Goal: Task Accomplishment & Management: Manage account settings

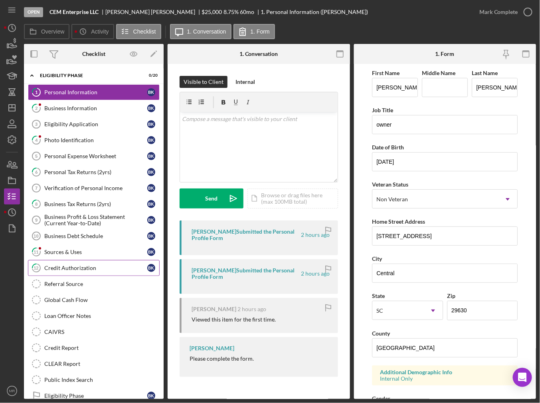
click at [78, 260] on link "12 Credit Authorization B K" at bounding box center [94, 268] width 132 height 16
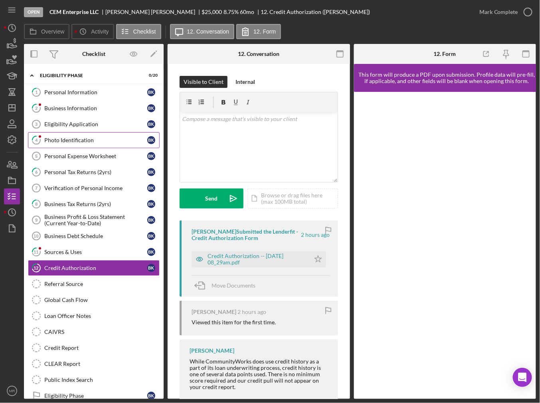
click at [73, 139] on div "Photo Identification" at bounding box center [95, 140] width 103 height 6
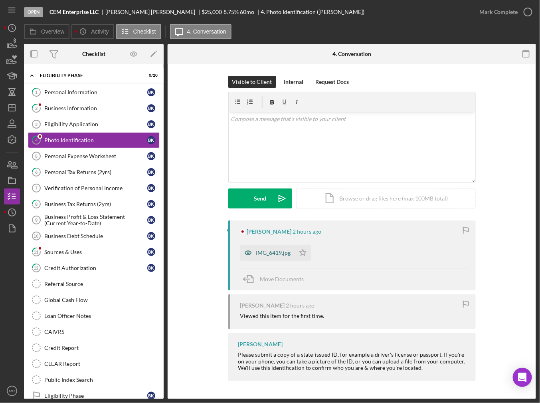
click at [275, 255] on div "IMG_6419.jpg" at bounding box center [273, 253] width 35 height 6
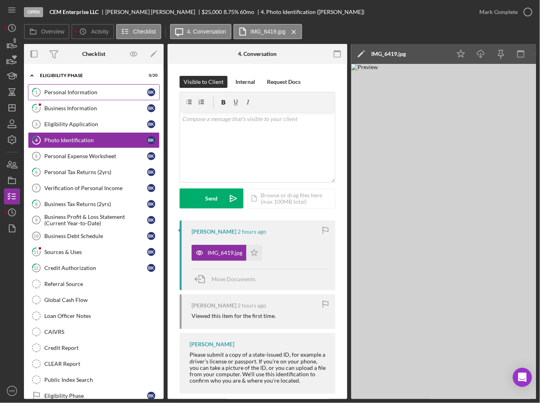
click at [100, 90] on div "Personal Information" at bounding box center [95, 92] width 103 height 6
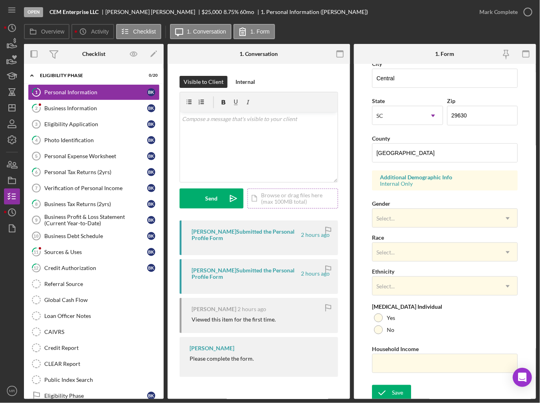
scroll to position [196, 0]
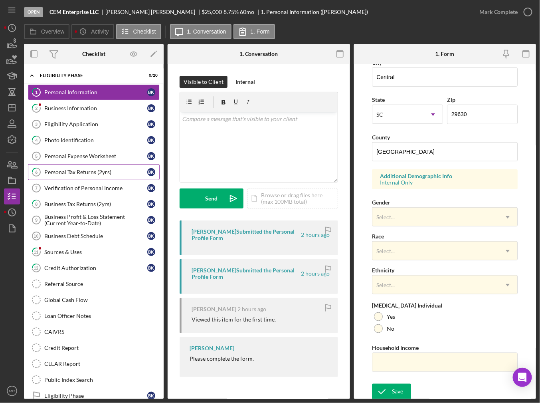
click at [98, 169] on div "Personal Tax Returns (2yrs)" at bounding box center [95, 172] width 103 height 6
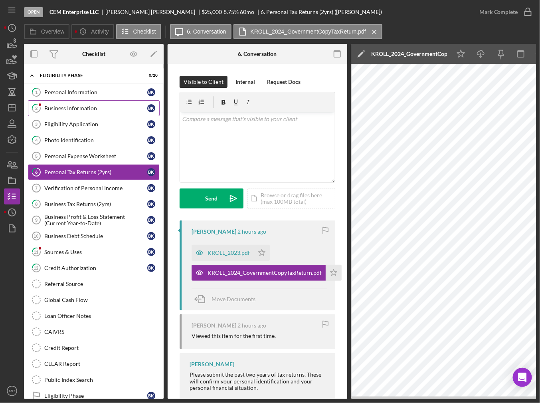
click at [55, 107] on div "Business Information" at bounding box center [95, 108] width 103 height 6
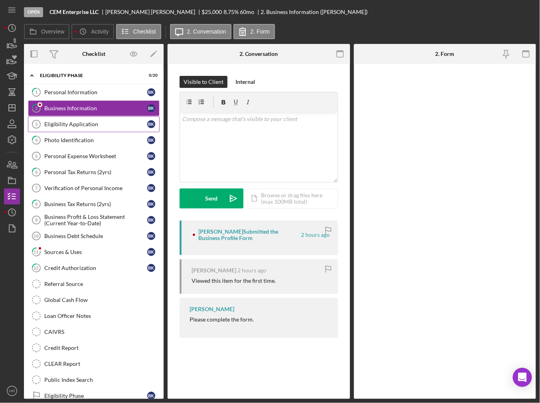
click at [62, 122] on div "Eligibility Application" at bounding box center [95, 124] width 103 height 6
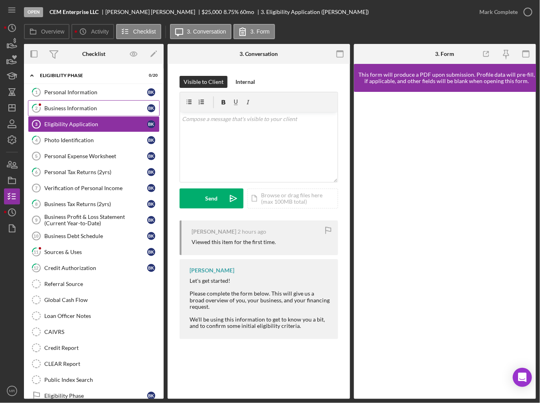
click at [69, 105] on div "Business Information" at bounding box center [95, 108] width 103 height 6
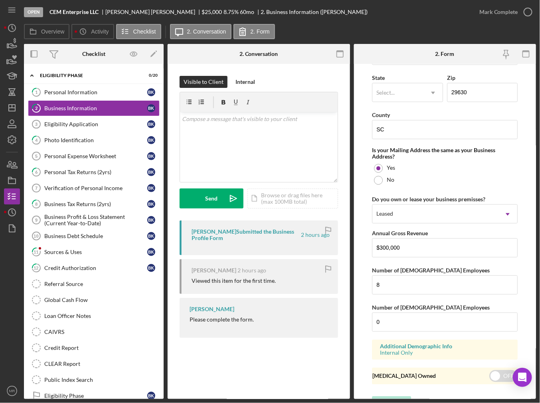
scroll to position [554, 0]
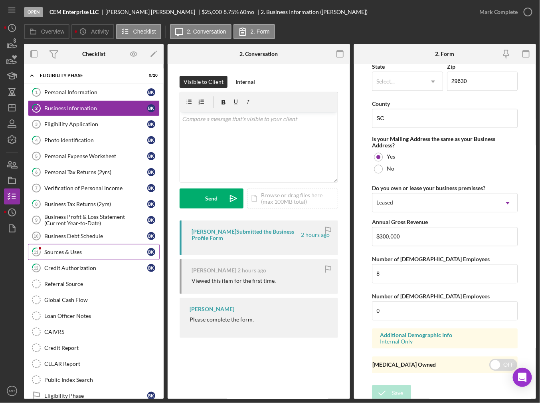
click at [101, 254] on link "11 Sources & Uses B K" at bounding box center [94, 252] width 132 height 16
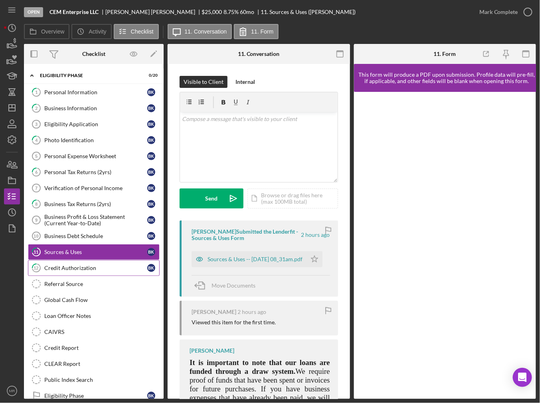
click at [95, 265] on div "Credit Authorization" at bounding box center [95, 268] width 103 height 6
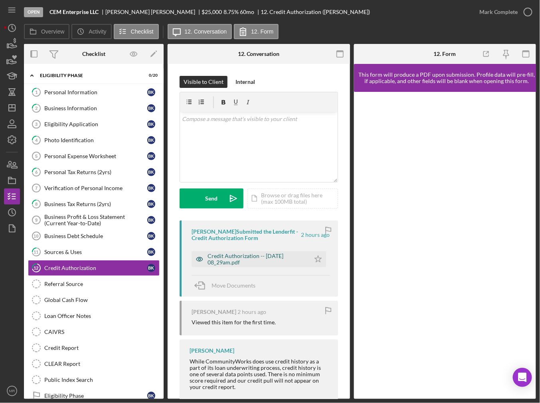
click at [254, 259] on div "Credit Authorization -- [DATE] 08_29am.pdf" at bounding box center [257, 259] width 99 height 13
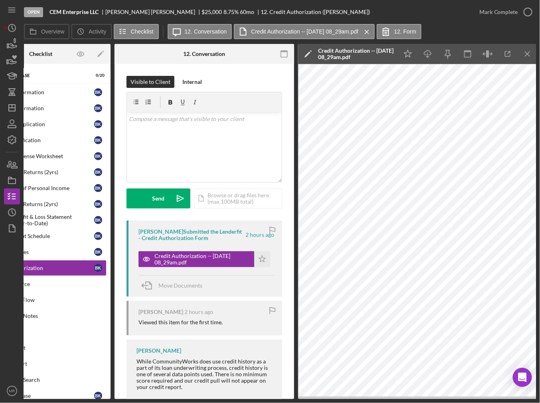
scroll to position [0, 57]
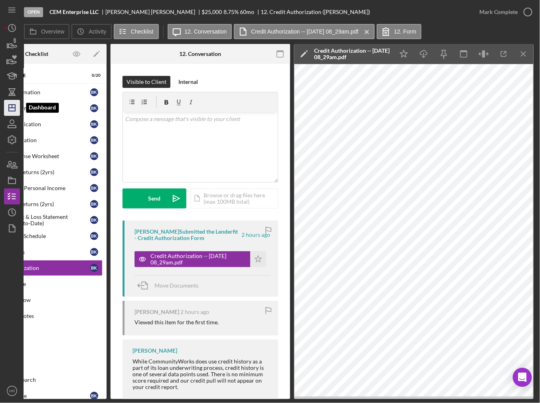
click at [16, 113] on icon "Icon/Dashboard" at bounding box center [12, 108] width 20 height 20
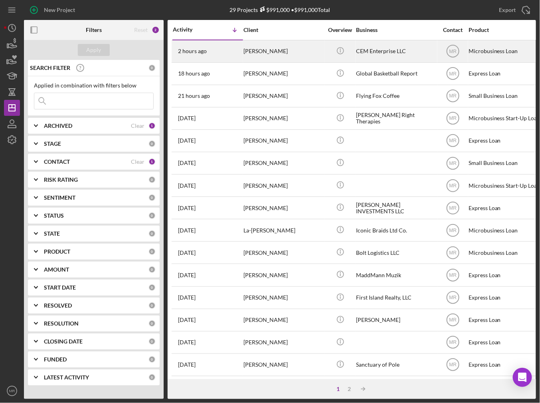
click at [318, 52] on div "[PERSON_NAME]" at bounding box center [284, 51] width 80 height 21
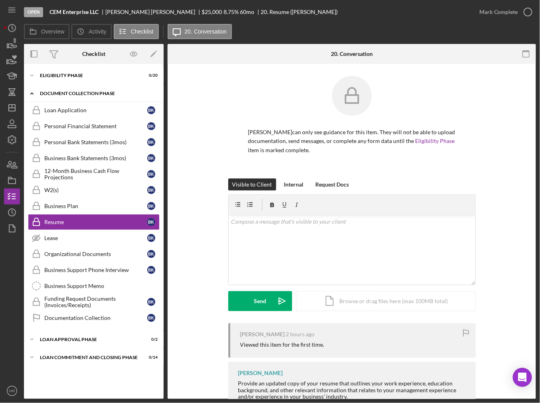
click at [57, 92] on div "Document Collection Phase" at bounding box center [97, 93] width 114 height 5
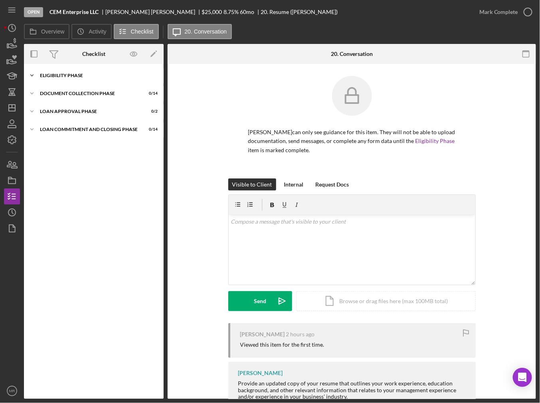
click at [57, 80] on div "Icon/Expander Eligibility Phase 0 / 20" at bounding box center [94, 75] width 140 height 16
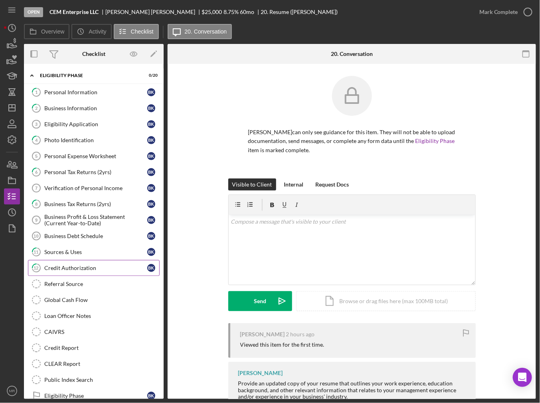
click at [74, 266] on div "Credit Authorization" at bounding box center [95, 268] width 103 height 6
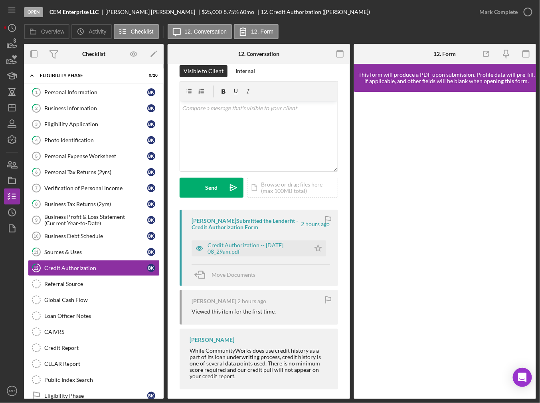
scroll to position [16, 0]
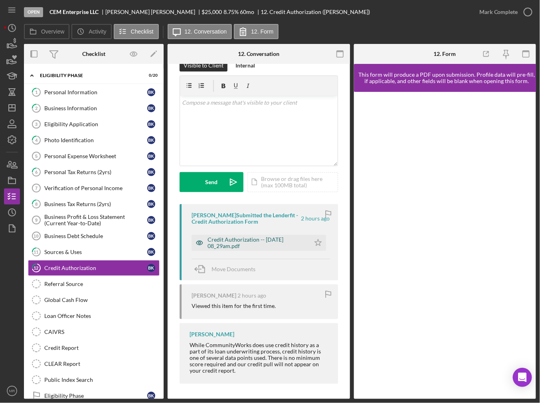
click at [228, 236] on div "Credit Authorization -- [DATE] 08_29am.pdf" at bounding box center [257, 242] width 99 height 13
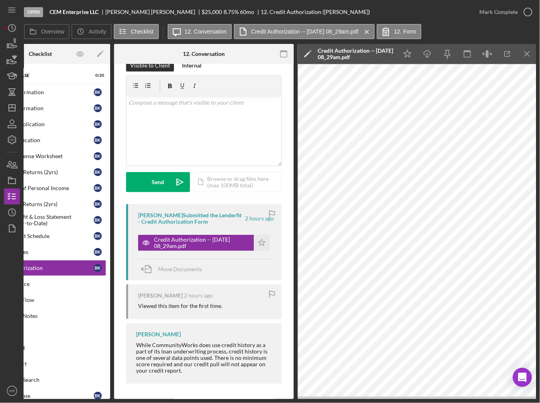
scroll to position [0, 57]
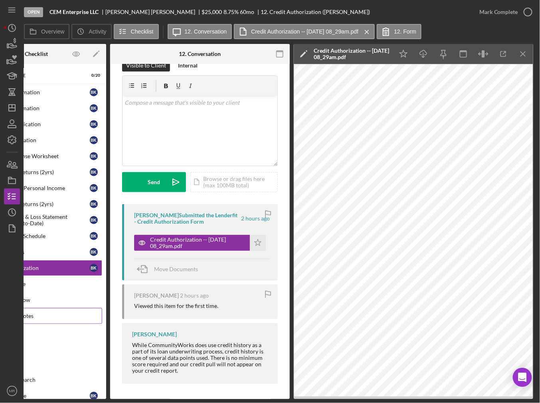
click at [79, 314] on div "Loan Officer Notes" at bounding box center [44, 316] width 115 height 6
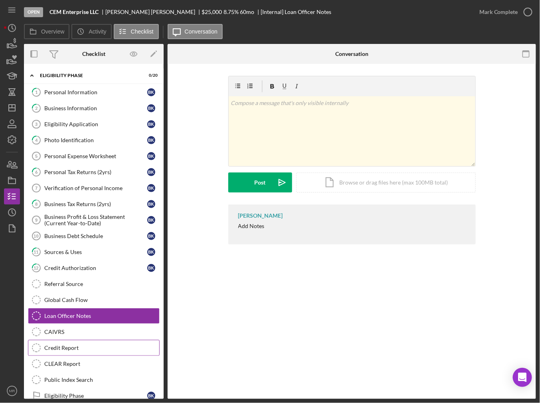
click at [85, 345] on div "Credit Report" at bounding box center [101, 348] width 115 height 6
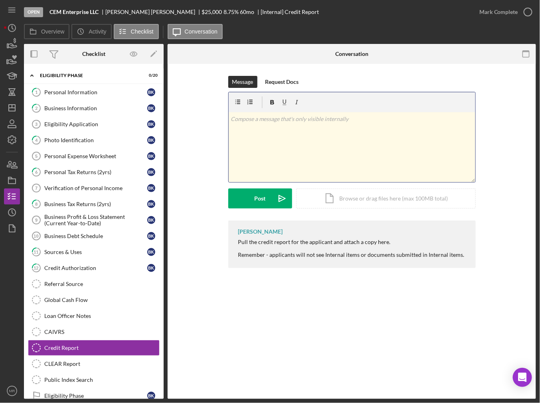
click at [264, 166] on div "v Color teal Color pink Remove color Add row above Add row below Add column bef…" at bounding box center [352, 147] width 247 height 70
click at [289, 132] on div "v Color teal Color pink Remove color Add row above Add row below Add column bef…" at bounding box center [352, 147] width 247 height 70
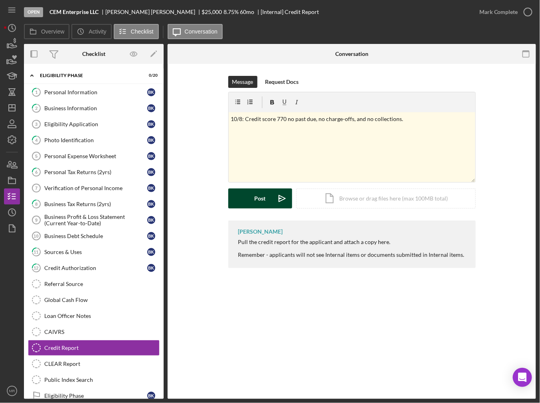
click at [254, 191] on button "Post Icon/icon-invite-send" at bounding box center [260, 198] width 64 height 20
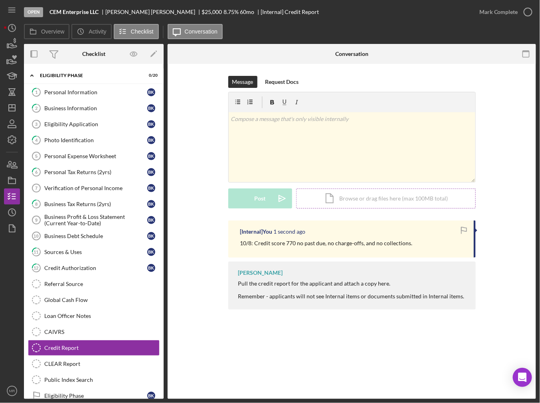
click at [348, 190] on div "Icon/Document Browse or drag files here (max 100MB total) Tap to choose files o…" at bounding box center [386, 198] width 180 height 20
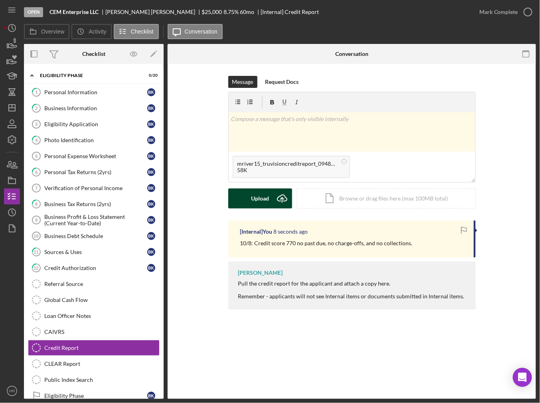
click at [259, 201] on div "Upload" at bounding box center [260, 198] width 18 height 20
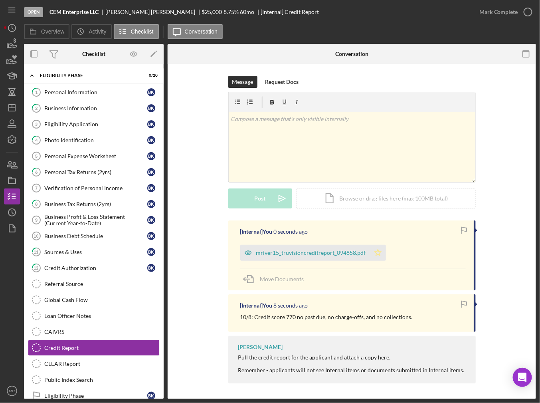
click at [375, 247] on icon "Icon/Star" at bounding box center [378, 253] width 16 height 16
click at [502, 14] on div "Mark Complete" at bounding box center [499, 12] width 39 height 16
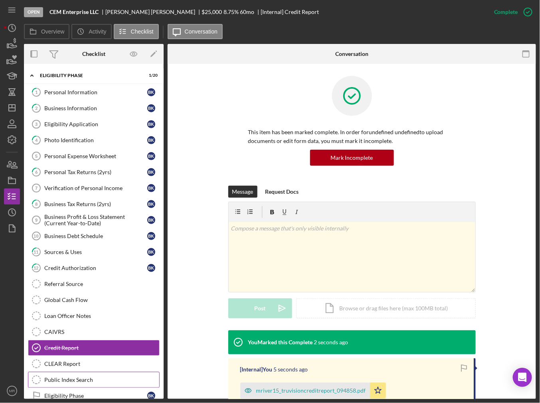
click at [88, 377] on div "Public Index Search" at bounding box center [101, 379] width 115 height 6
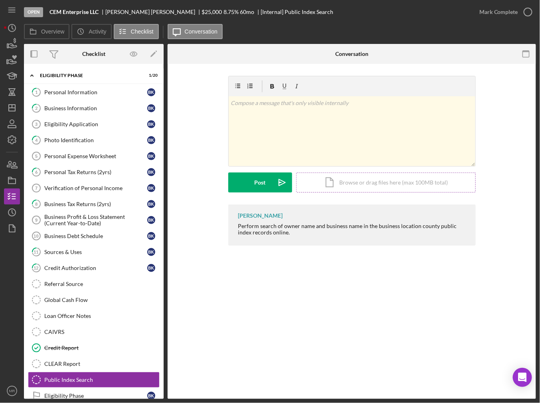
click at [367, 181] on div "Icon/Document Browse or drag files here (max 100MB total) Tap to choose files o…" at bounding box center [386, 182] width 180 height 20
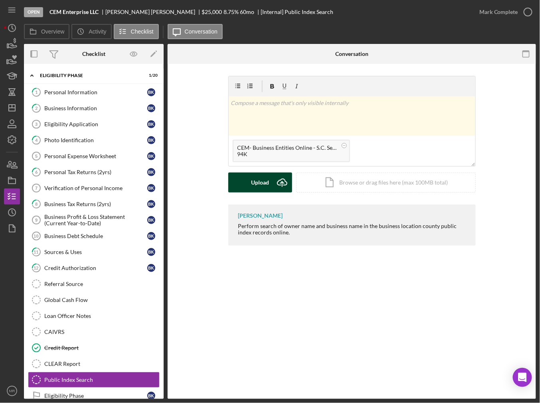
click at [253, 183] on div "Upload" at bounding box center [260, 182] width 18 height 20
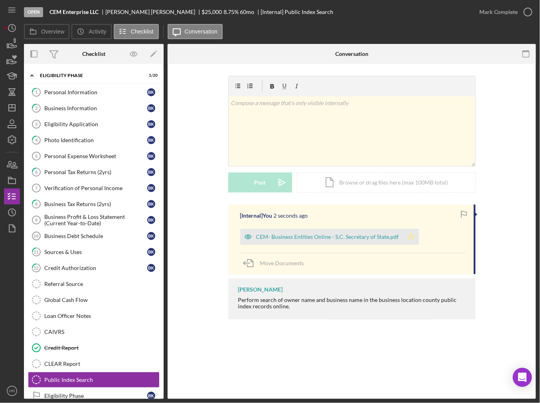
click at [414, 234] on icon "Icon/Star" at bounding box center [411, 237] width 16 height 16
click at [506, 10] on div "Mark Complete" at bounding box center [499, 12] width 39 height 16
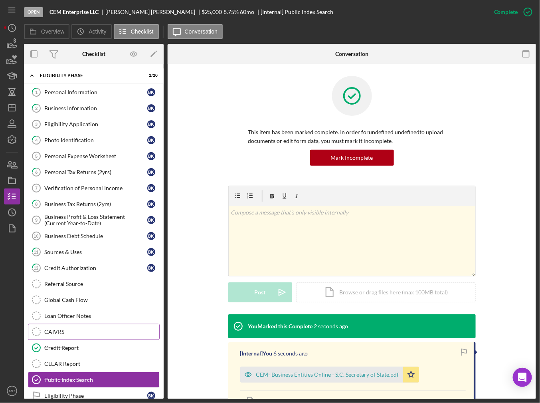
click at [85, 329] on div "CAIVRS" at bounding box center [101, 332] width 115 height 6
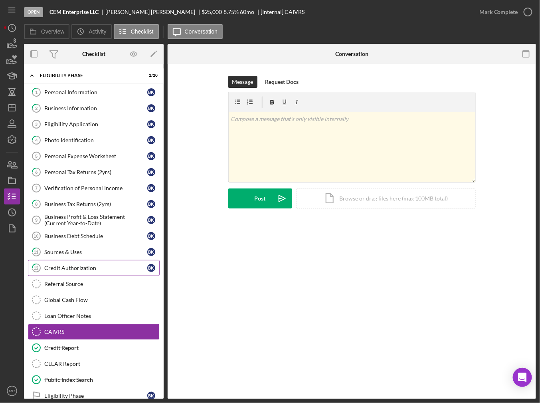
click at [89, 266] on div "Credit Authorization" at bounding box center [95, 268] width 103 height 6
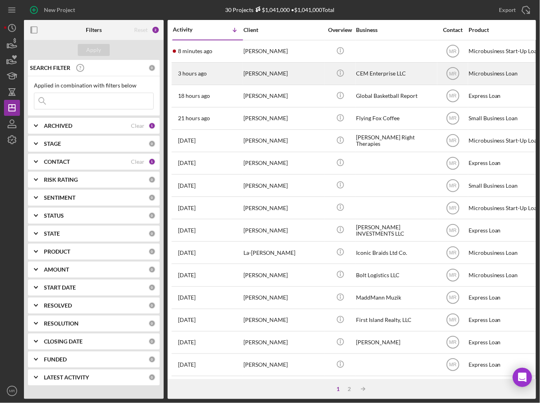
click at [270, 76] on div "[PERSON_NAME]" at bounding box center [284, 73] width 80 height 21
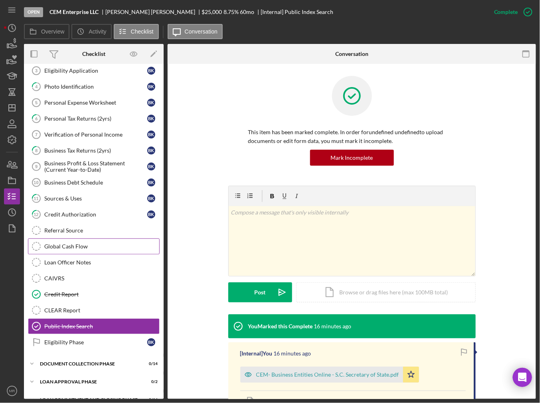
scroll to position [63, 0]
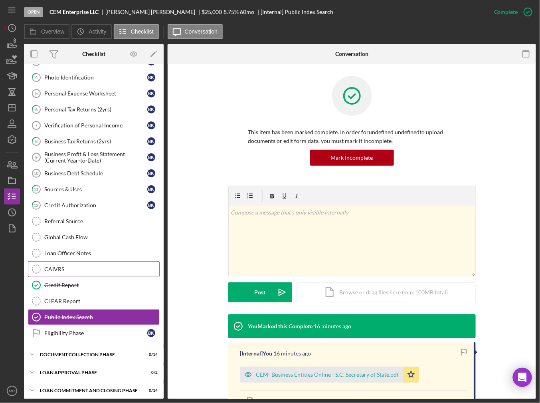
click at [95, 266] on div "CAIVRS" at bounding box center [101, 269] width 115 height 6
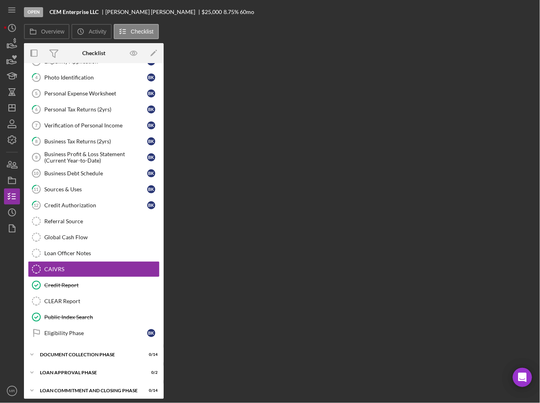
scroll to position [63, 0]
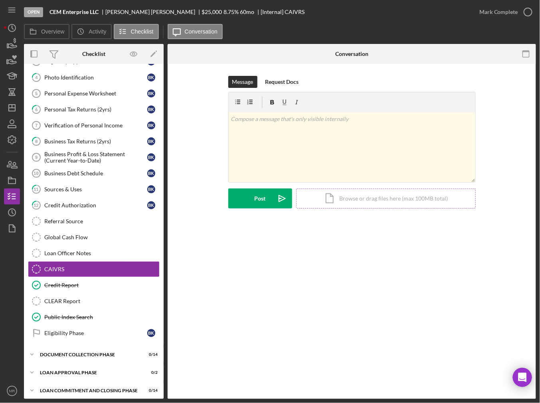
click at [373, 202] on div "Icon/Document Browse or drag files here (max 100MB total) Tap to choose files o…" at bounding box center [386, 198] width 180 height 20
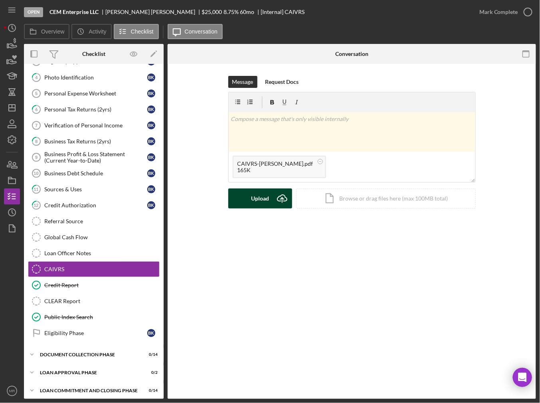
click at [254, 194] on div "Upload" at bounding box center [260, 198] width 18 height 20
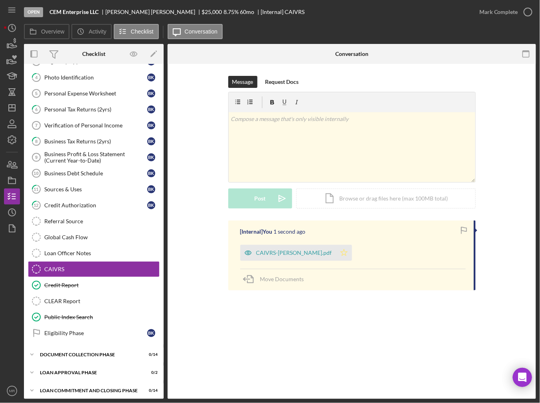
click at [336, 250] on icon "Icon/Star" at bounding box center [344, 253] width 16 height 16
click at [528, 19] on icon "button" at bounding box center [528, 12] width 20 height 20
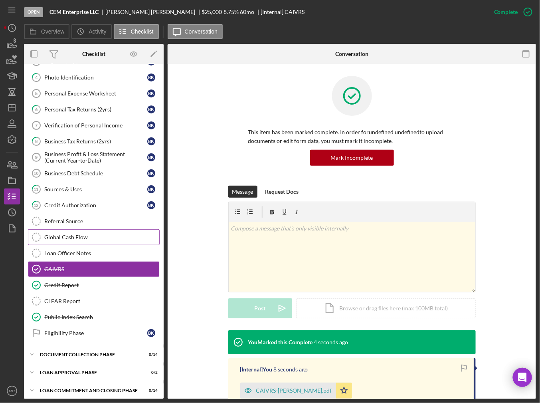
scroll to position [0, 0]
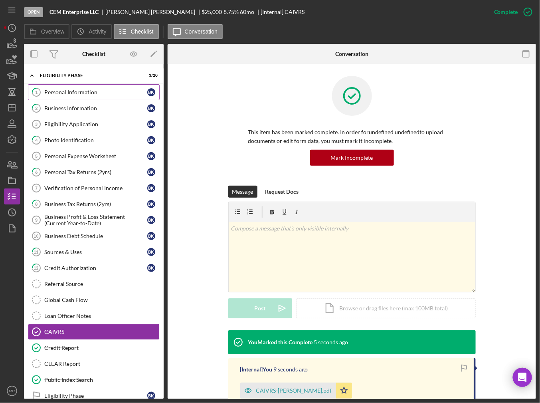
click at [61, 93] on div "Personal Information" at bounding box center [95, 92] width 103 height 6
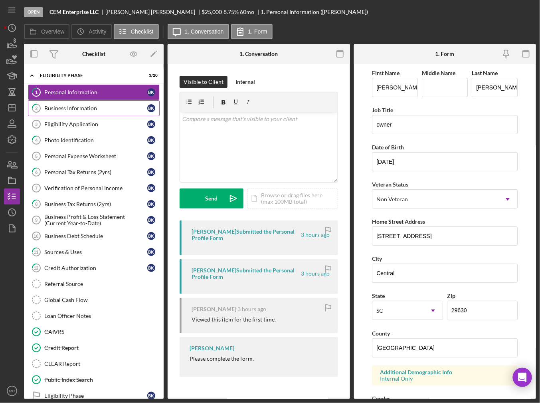
click at [63, 111] on link "2 Business Information B K" at bounding box center [94, 108] width 132 height 16
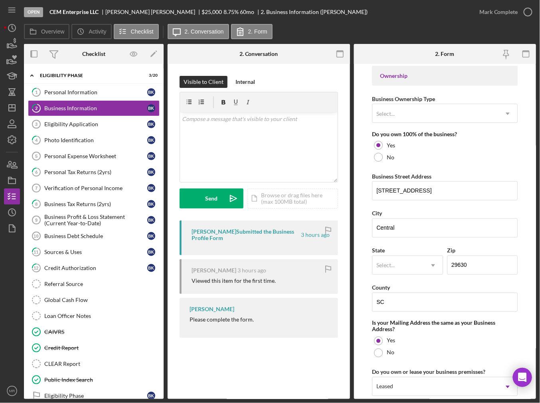
scroll to position [195, 0]
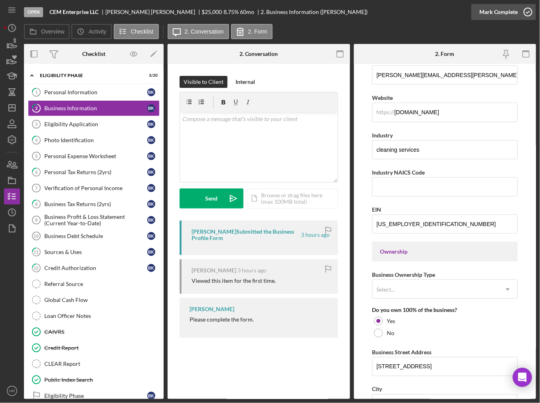
click at [505, 19] on div "Mark Complete" at bounding box center [499, 12] width 39 height 16
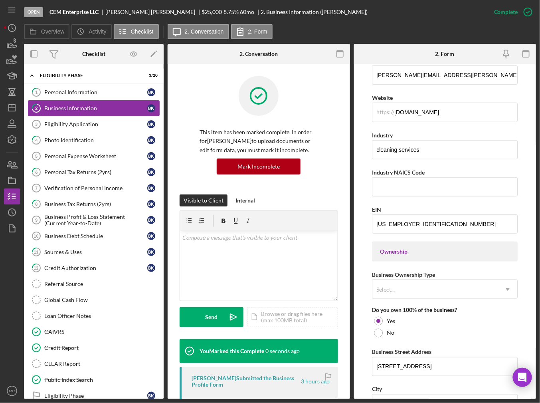
scroll to position [92, 0]
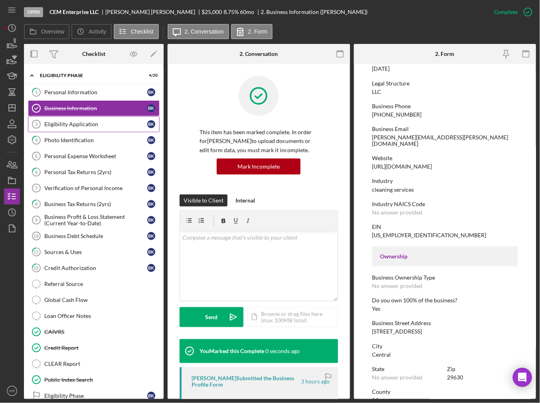
click at [87, 121] on div "Eligibility Application" at bounding box center [95, 124] width 103 height 6
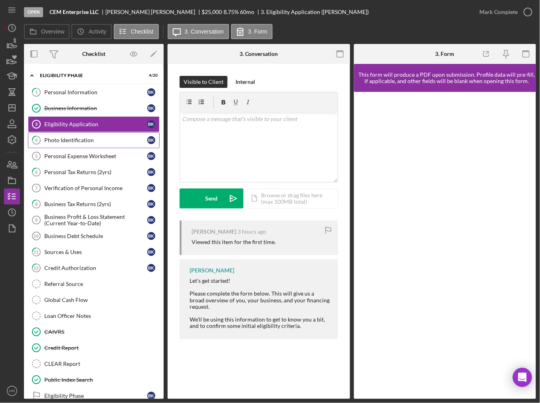
click at [75, 138] on div "Photo Identification" at bounding box center [95, 140] width 103 height 6
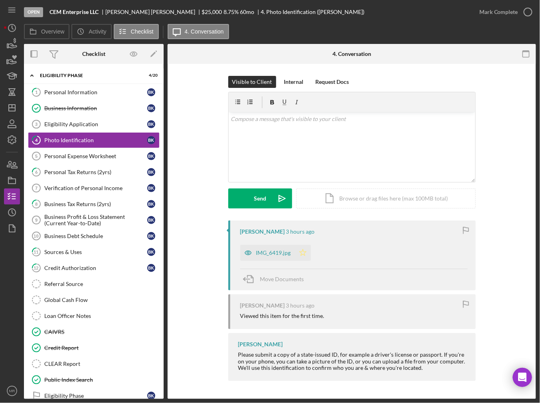
click at [307, 250] on icon "Icon/Star" at bounding box center [303, 253] width 16 height 16
click at [497, 12] on div "Mark Complete" at bounding box center [499, 12] width 39 height 16
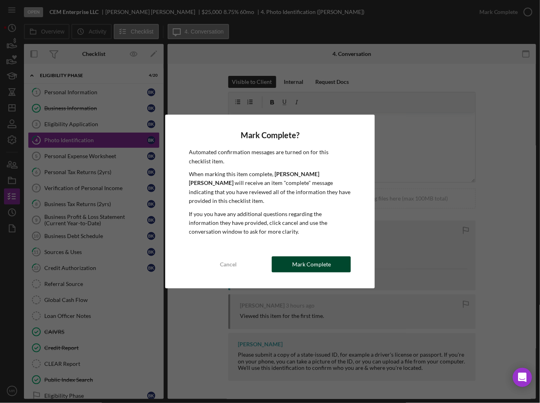
click at [295, 256] on div "Mark Complete" at bounding box center [311, 264] width 39 height 16
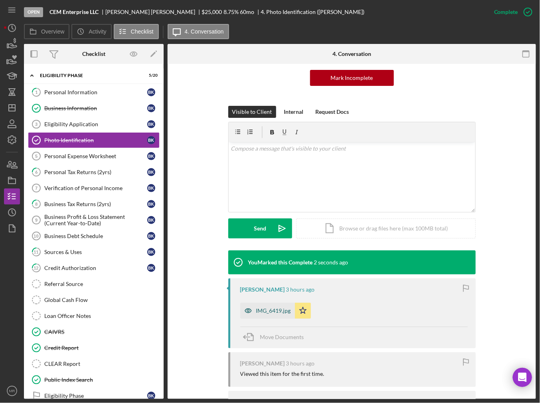
click at [268, 309] on div "IMG_6419.jpg" at bounding box center [273, 310] width 35 height 6
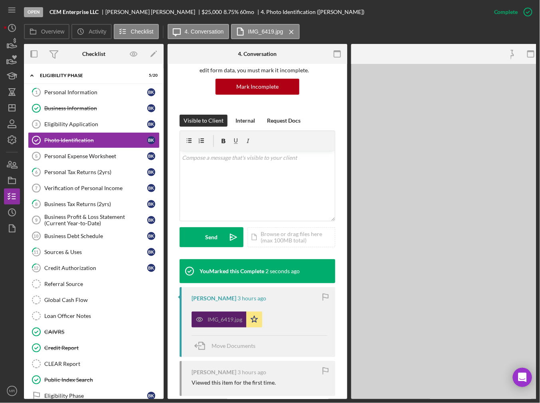
scroll to position [89, 0]
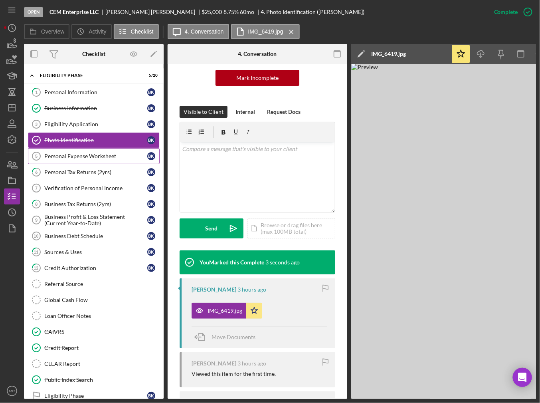
click at [58, 155] on div "Personal Expense Worksheet" at bounding box center [95, 156] width 103 height 6
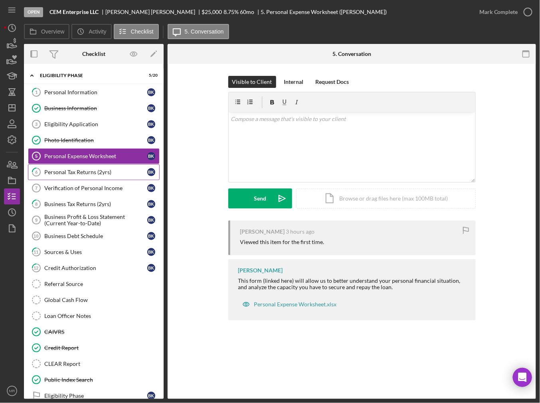
click at [65, 174] on div "Personal Tax Returns (2yrs)" at bounding box center [95, 172] width 103 height 6
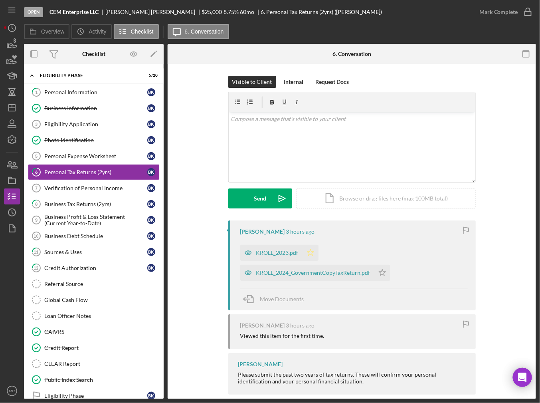
click at [303, 253] on icon "Icon/Star" at bounding box center [311, 253] width 16 height 16
click at [380, 269] on polygon "button" at bounding box center [382, 272] width 7 height 6
click at [287, 267] on div "KROLL_2024_GovernmentCopyTaxReturn.pdf" at bounding box center [307, 273] width 134 height 16
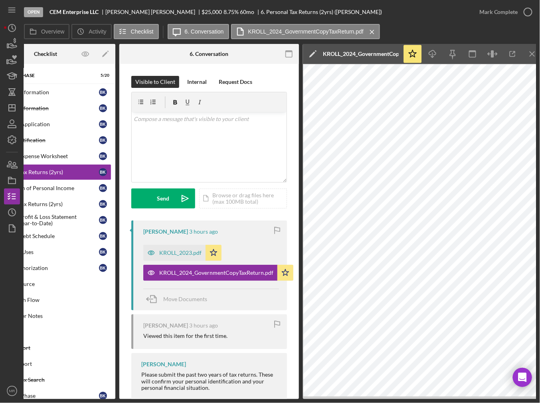
scroll to position [0, 54]
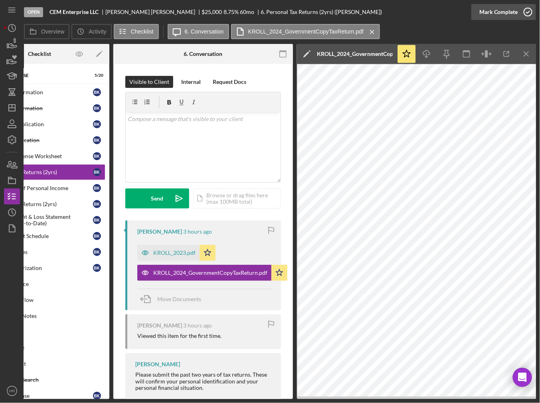
click at [513, 18] on div "Mark Complete" at bounding box center [499, 12] width 39 height 16
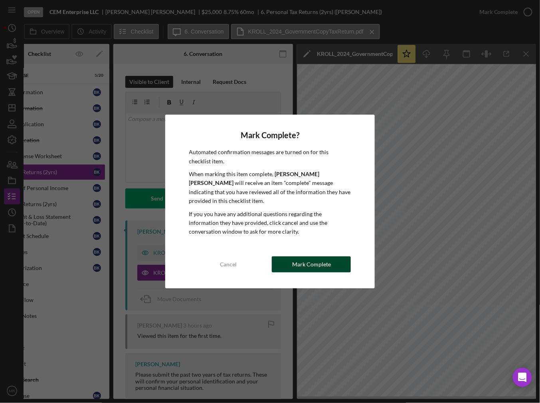
click at [313, 262] on div "Mark Complete" at bounding box center [311, 264] width 39 height 16
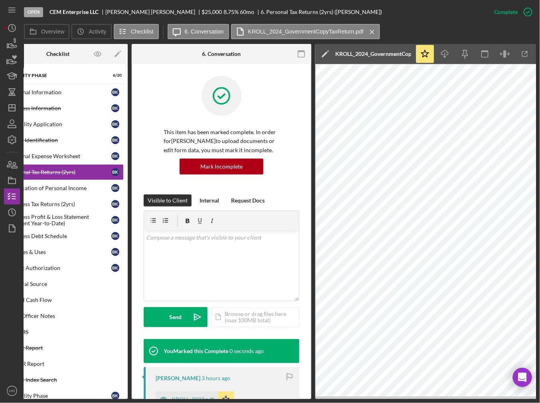
scroll to position [0, 0]
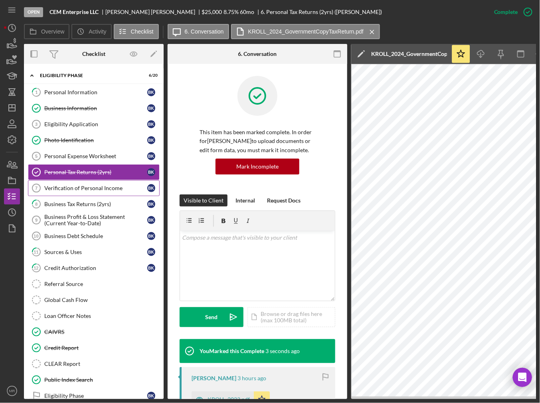
click at [105, 180] on link "Verification of Personal Income 7 Verification of Personal Income B K" at bounding box center [94, 188] width 132 height 16
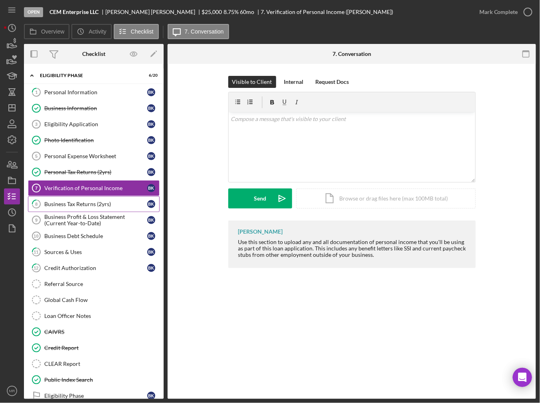
click at [113, 196] on link "8 Business Tax Returns (2yrs) B K" at bounding box center [94, 204] width 132 height 16
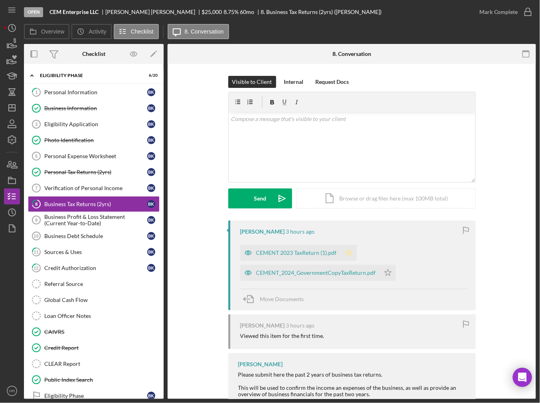
click at [355, 249] on icon "Icon/Star" at bounding box center [349, 253] width 16 height 16
click at [384, 271] on icon "Icon/Star" at bounding box center [388, 273] width 16 height 16
click at [527, 21] on div "Mark Complete" at bounding box center [504, 12] width 65 height 24
click at [527, 16] on icon "button" at bounding box center [528, 12] width 20 height 20
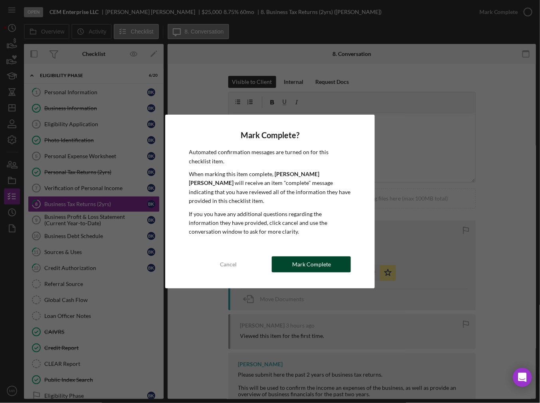
click at [318, 260] on div "Mark Complete" at bounding box center [311, 264] width 39 height 16
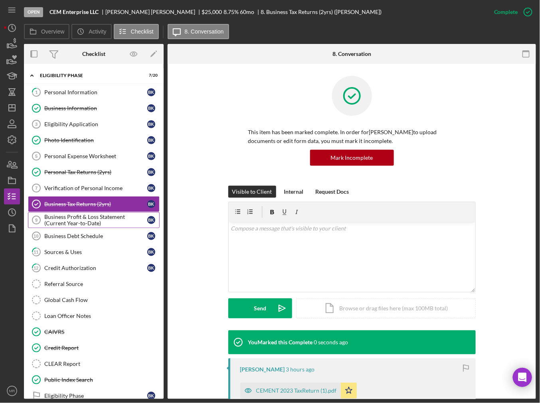
click at [71, 214] on div "Business Profit & Loss Statement (Current Year-to-Date)" at bounding box center [95, 220] width 103 height 13
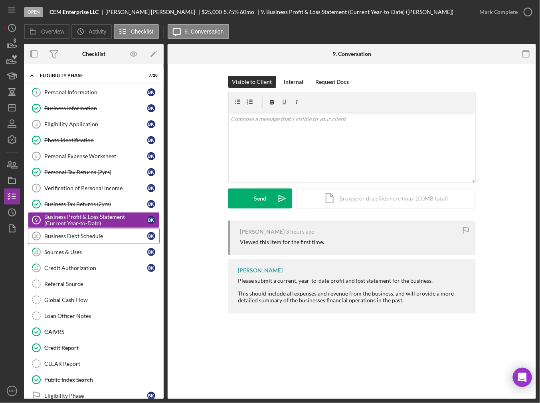
click at [77, 237] on div "Business Debt Schedule" at bounding box center [95, 236] width 103 height 6
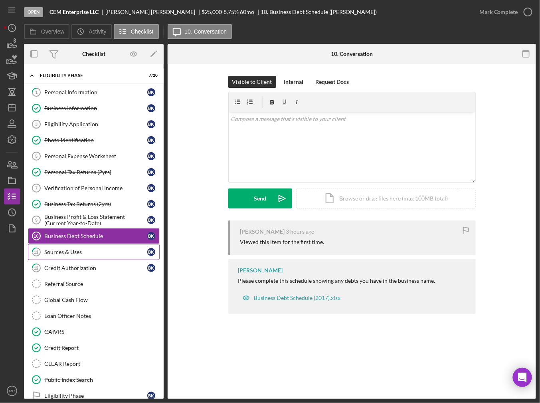
click at [90, 250] on div "Sources & Uses" at bounding box center [95, 252] width 103 height 6
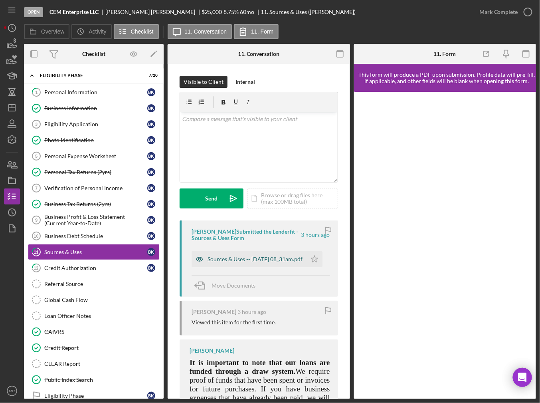
click at [282, 258] on div "Sources & Uses -- [DATE] 08_31am.pdf" at bounding box center [255, 259] width 95 height 6
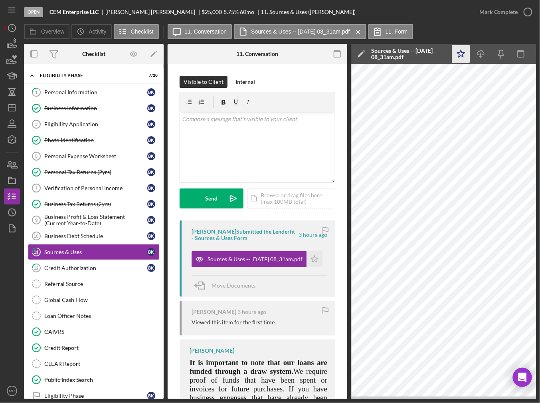
click at [458, 54] on icon "Icon/Star" at bounding box center [461, 54] width 18 height 18
click at [529, 8] on icon "button" at bounding box center [528, 12] width 20 height 20
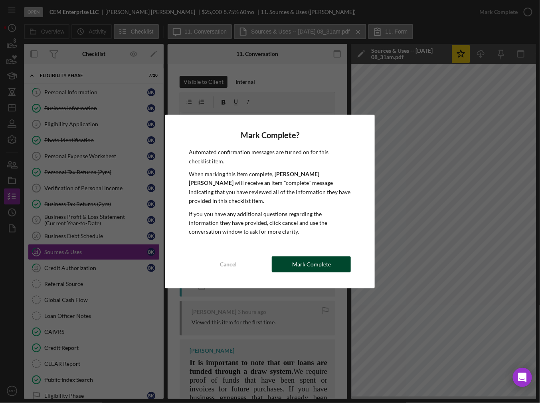
click at [301, 262] on div "Mark Complete" at bounding box center [311, 264] width 39 height 16
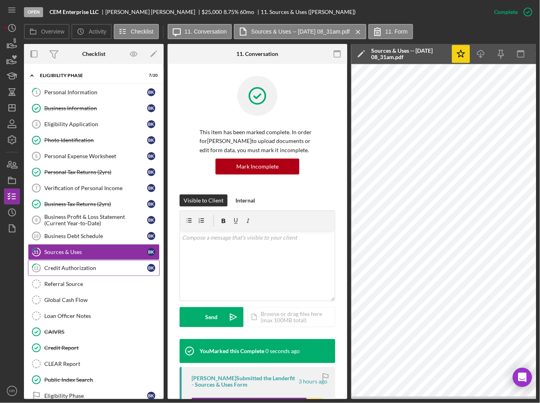
click at [107, 268] on div "Credit Authorization" at bounding box center [95, 268] width 103 height 6
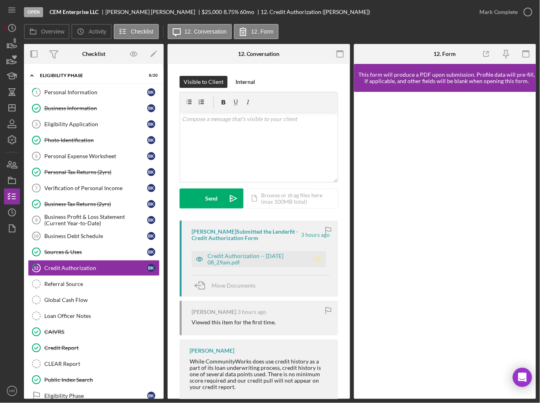
click at [310, 256] on icon "Icon/Star" at bounding box center [318, 259] width 16 height 16
click at [509, 8] on div "Mark Complete" at bounding box center [499, 12] width 39 height 16
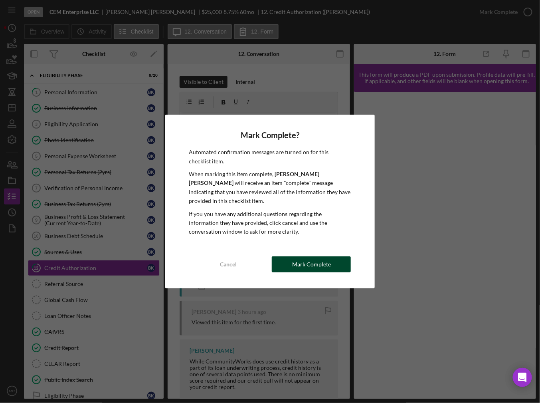
click at [294, 262] on div "Mark Complete" at bounding box center [311, 264] width 39 height 16
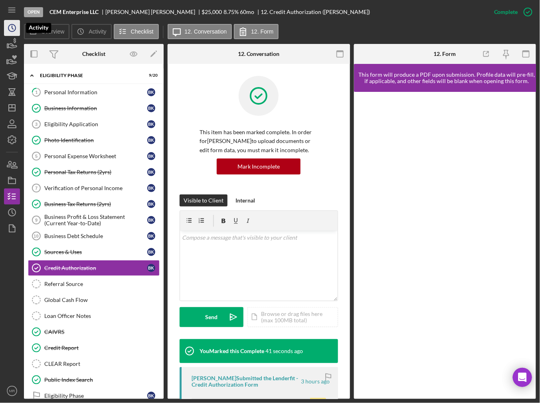
click at [16, 27] on icon "Icon/History" at bounding box center [12, 28] width 20 height 20
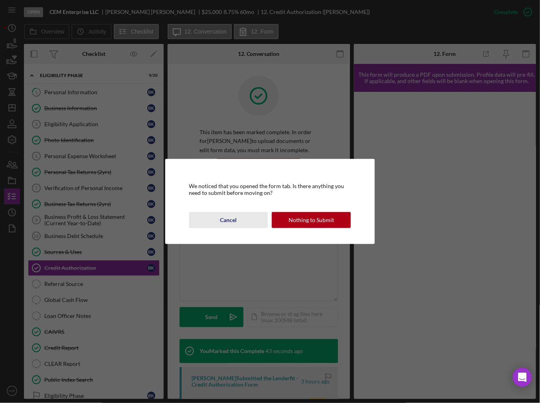
click at [226, 218] on div "Cancel" at bounding box center [228, 220] width 17 height 16
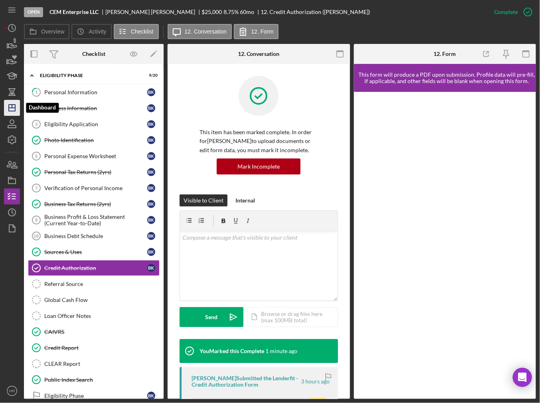
click at [14, 109] on icon "Icon/Dashboard" at bounding box center [12, 108] width 20 height 20
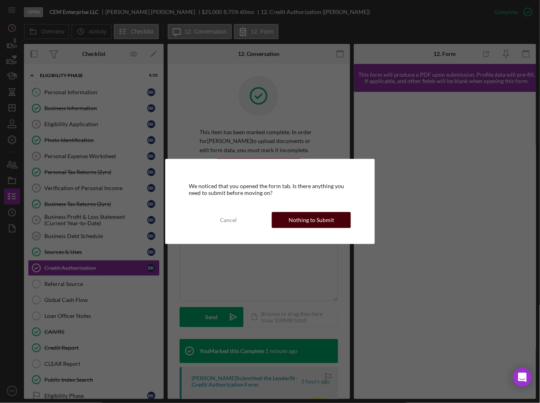
click at [284, 214] on button "Nothing to Submit" at bounding box center [311, 220] width 79 height 16
